Goal: Communication & Community: Answer question/provide support

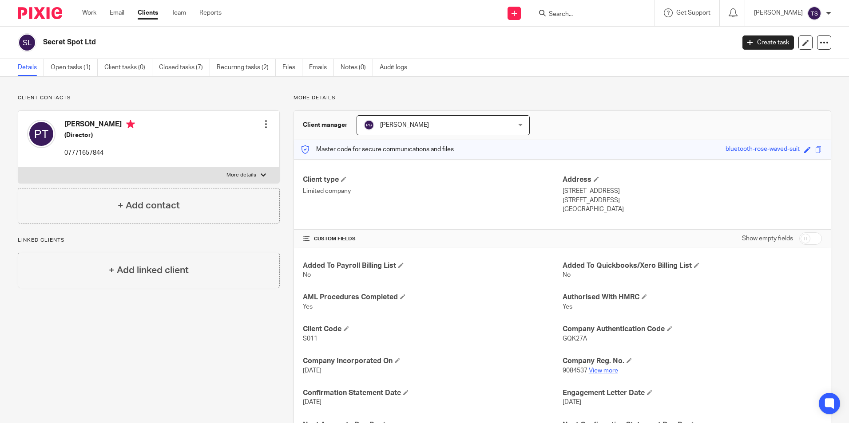
click at [598, 370] on link "View more" at bounding box center [602, 371] width 29 height 6
click at [587, 16] on input "Search" at bounding box center [588, 15] width 80 height 8
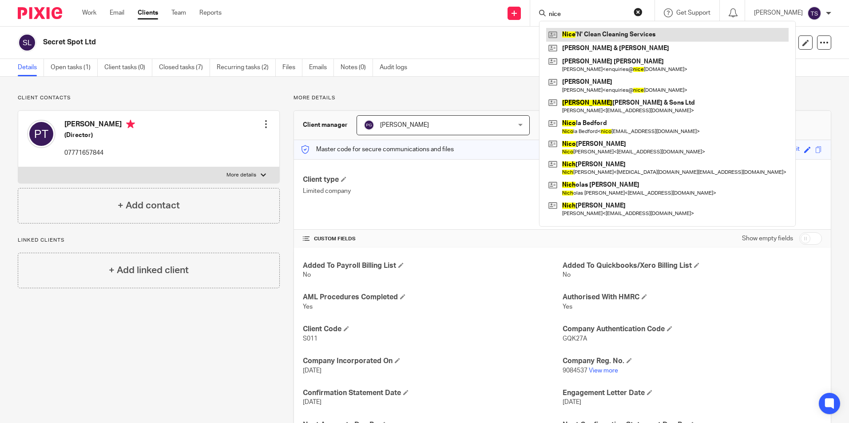
type input "nice"
click at [608, 31] on link at bounding box center [667, 34] width 242 height 13
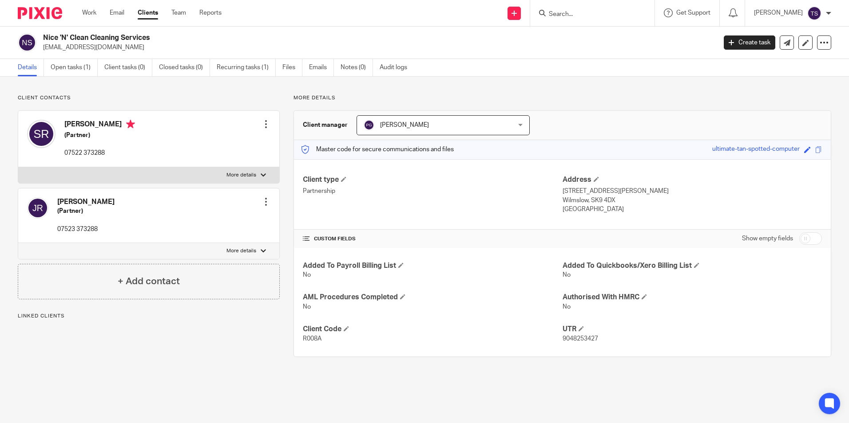
click at [327, 61] on link "Emails" at bounding box center [321, 67] width 25 height 17
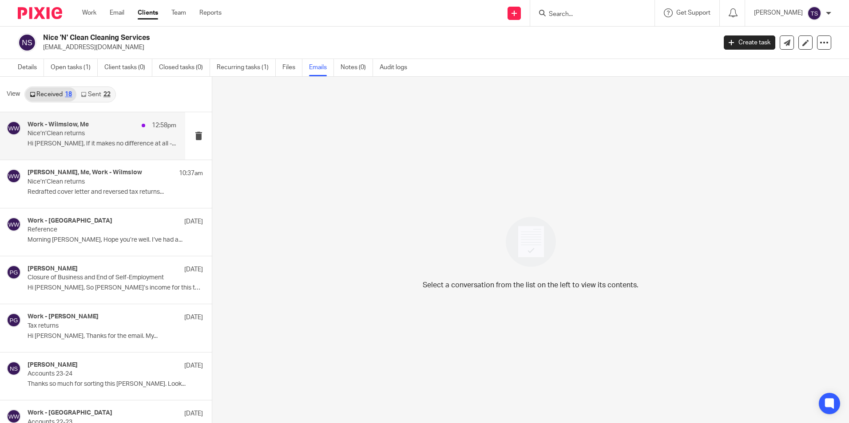
click at [96, 125] on div "Work - [PERSON_NAME], Me 12:58pm" at bounding box center [102, 125] width 149 height 9
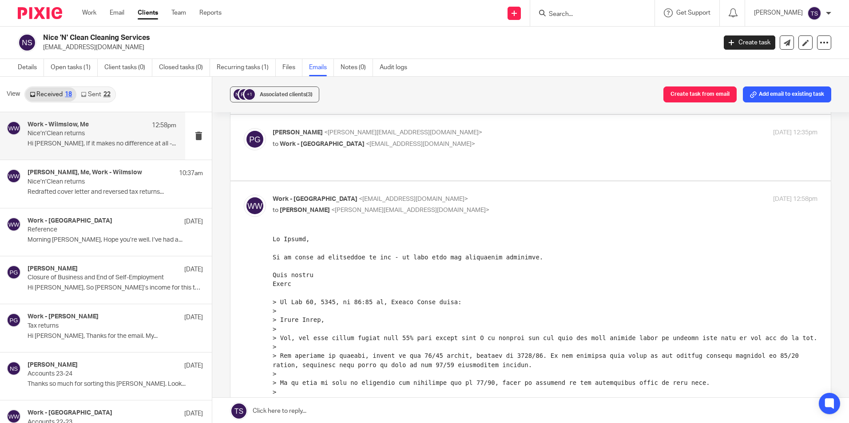
scroll to position [311, 0]
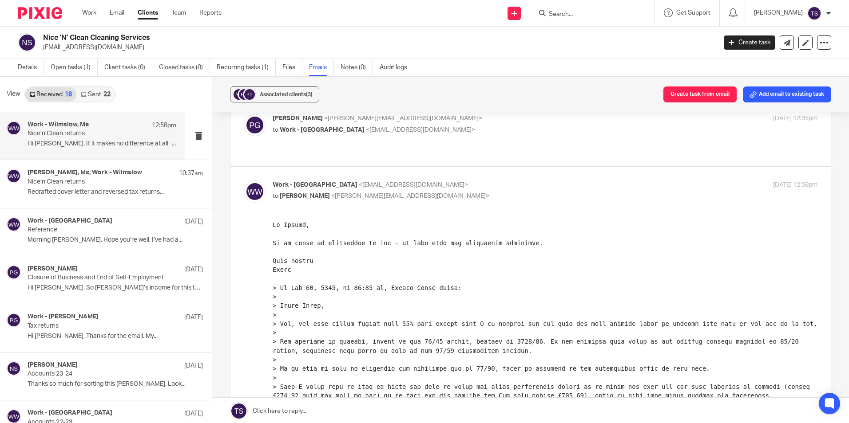
click at [104, 97] on div "22" at bounding box center [106, 94] width 7 height 6
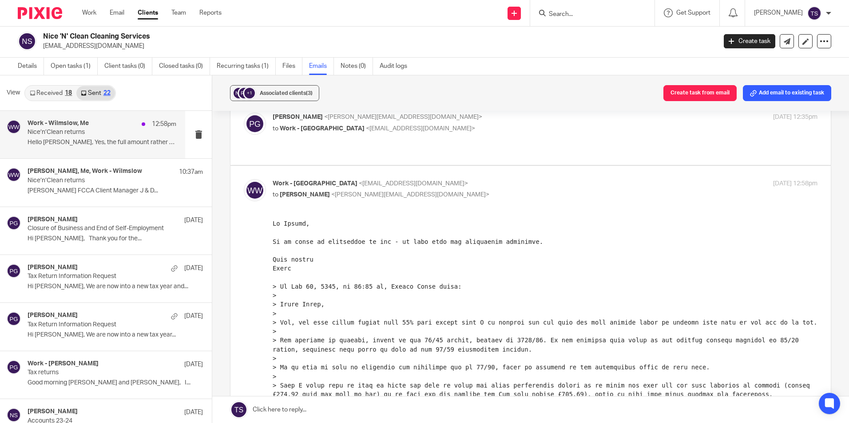
click at [80, 126] on h4 "Work - Wilmslow, Me" at bounding box center [58, 124] width 61 height 8
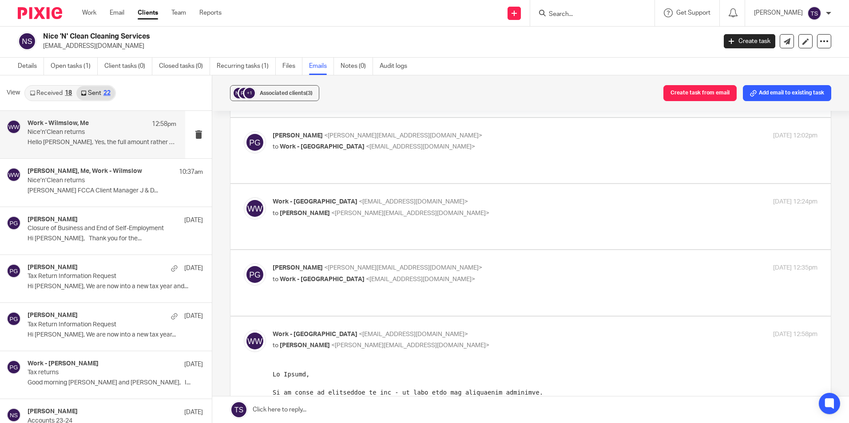
scroll to position [311, 0]
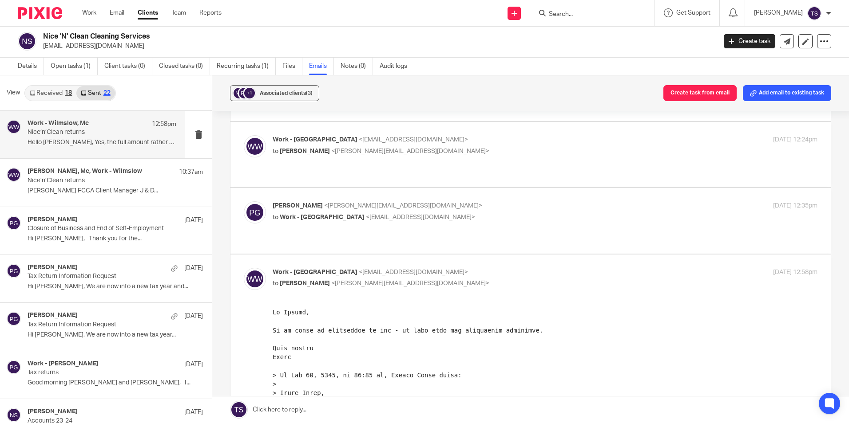
click at [373, 279] on p "to [PERSON_NAME] <[PERSON_NAME][EMAIL_ADDRESS][DOMAIN_NAME]>" at bounding box center [453, 283] width 363 height 9
checkbox input "false"
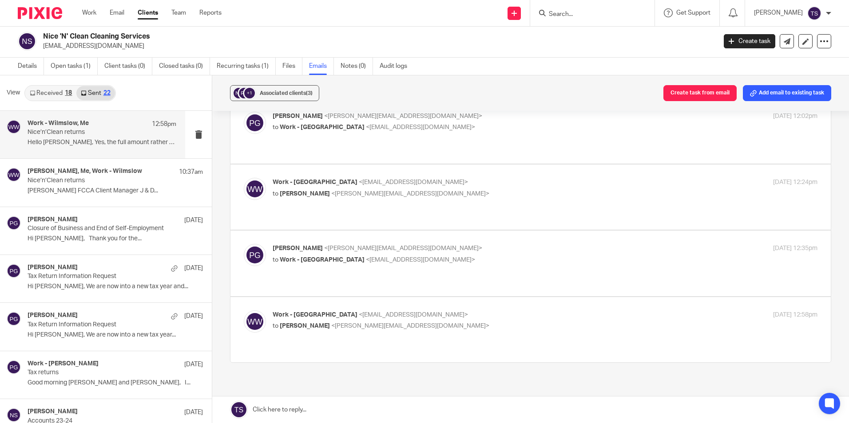
click at [410, 257] on span "<[EMAIL_ADDRESS][DOMAIN_NAME]>" at bounding box center [420, 260] width 109 height 6
checkbox input "true"
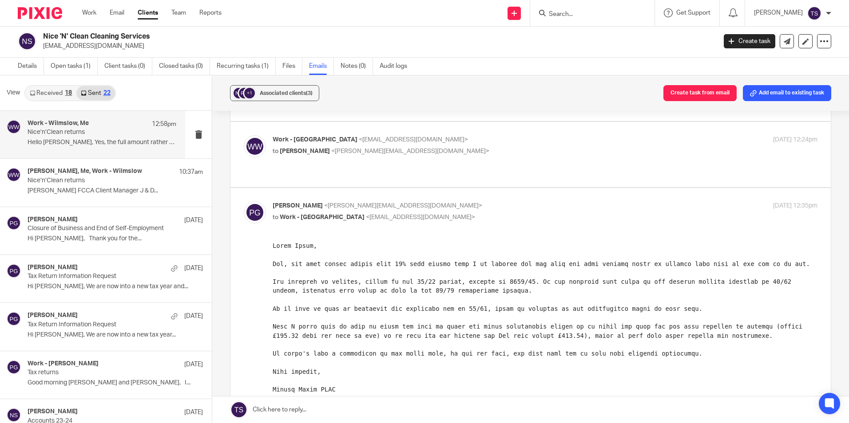
scroll to position [0, 0]
click at [116, 12] on link "Email" at bounding box center [117, 12] width 15 height 9
